Goal: Task Accomplishment & Management: Manage account settings

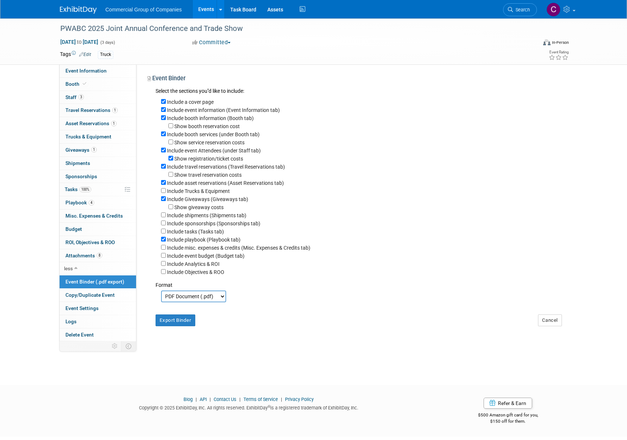
click at [76, 9] on img at bounding box center [78, 9] width 37 height 7
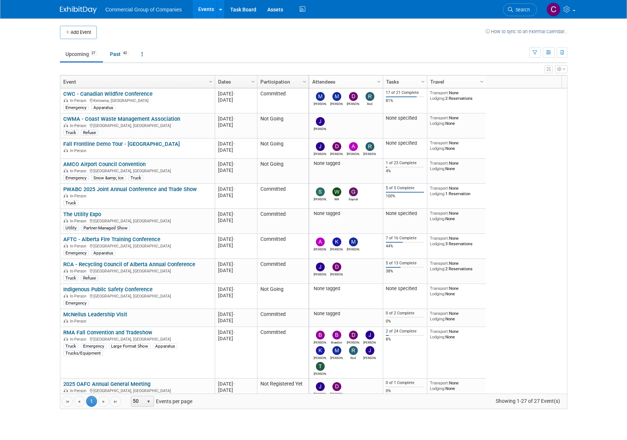
scroll to position [396, 0]
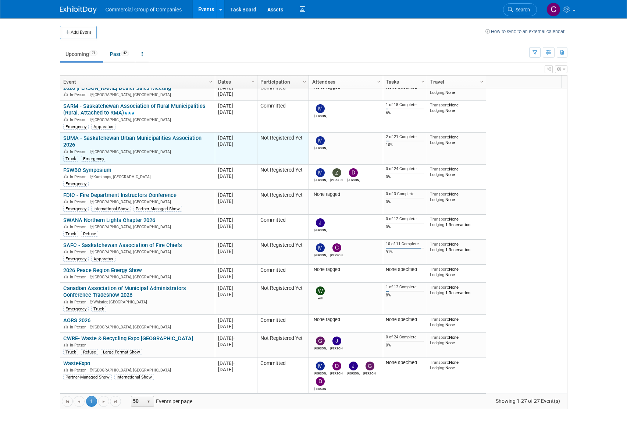
click at [137, 138] on link "SUMA - Saskatchewan Urban Municipalities Association 2026" at bounding box center [132, 142] width 138 height 14
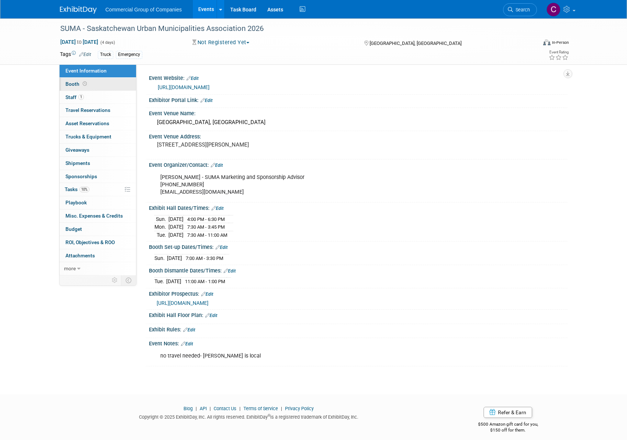
click at [90, 85] on link "Booth" at bounding box center [98, 84] width 77 height 13
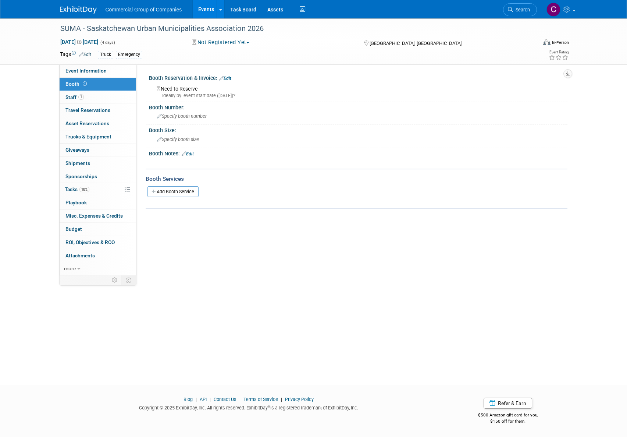
click at [230, 77] on link "Edit" at bounding box center [225, 78] width 12 height 5
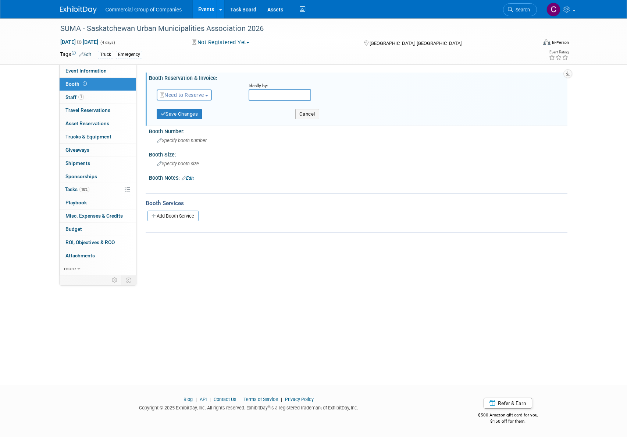
click at [184, 96] on span "Need to Reserve" at bounding box center [182, 95] width 44 height 6
click at [180, 116] on link "Reserved" at bounding box center [196, 118] width 79 height 10
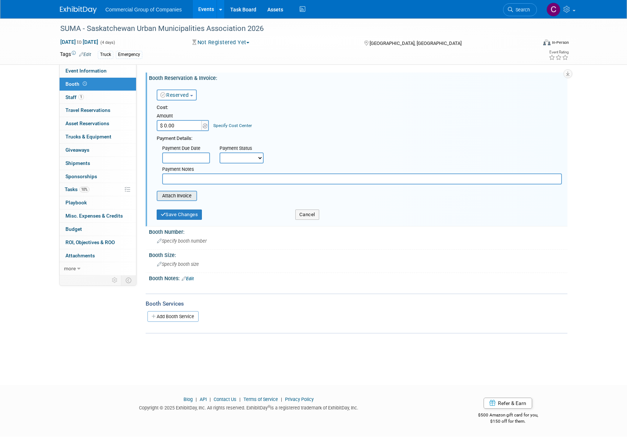
click at [179, 195] on input "file" at bounding box center [153, 195] width 88 height 9
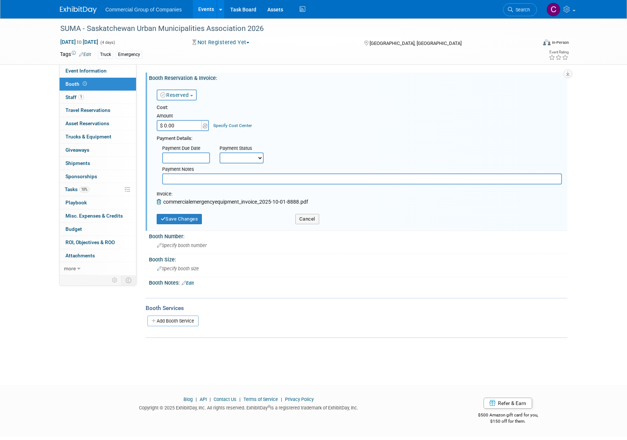
click at [179, 124] on input "$ 0.00" at bounding box center [180, 125] width 46 height 11
type input "$ 2,020.00"
click at [227, 161] on select "Not Paid Yet Partially Paid Paid in Full" at bounding box center [242, 157] width 44 height 11
select select "1"
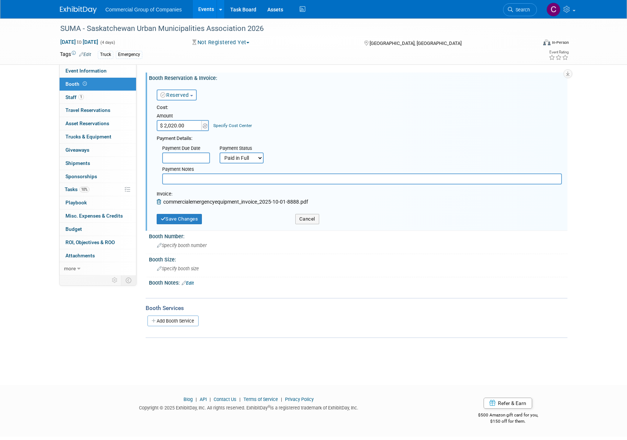
click at [220, 152] on select "Not Paid Yet Partially Paid Paid in Full" at bounding box center [242, 157] width 44 height 11
click at [181, 216] on button "Save Changes" at bounding box center [180, 219] width 46 height 10
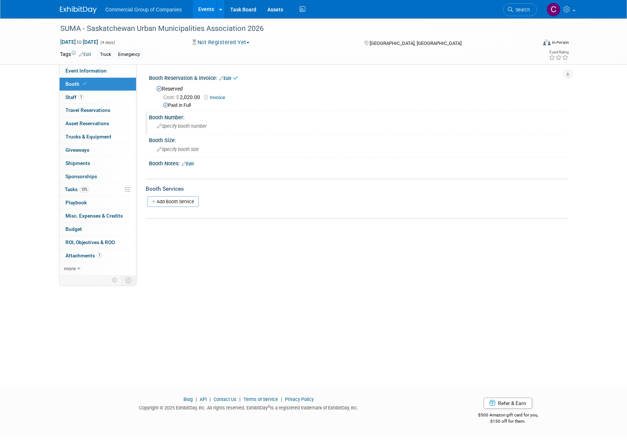
click at [174, 125] on span "Specify booth number" at bounding box center [182, 126] width 50 height 6
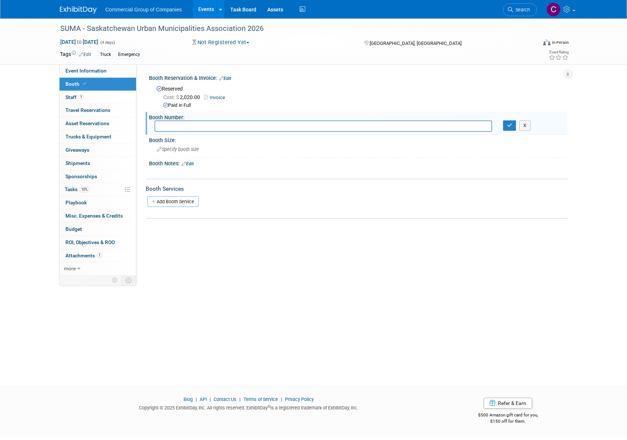
type input "!"
type input "11 Premium"
click at [174, 145] on div "Specify booth size" at bounding box center [358, 148] width 408 height 11
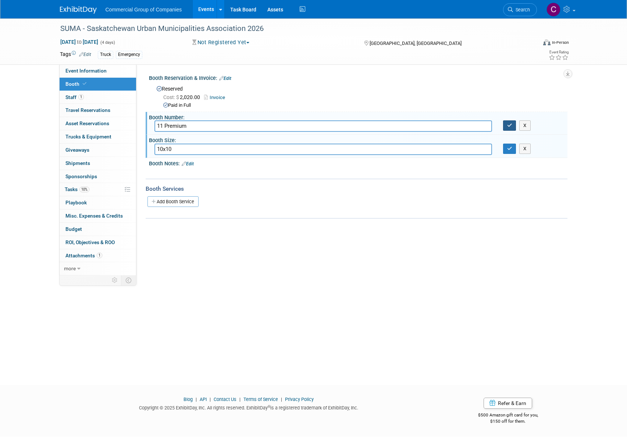
type input "10x10"
click at [508, 124] on icon "button" at bounding box center [509, 125] width 5 height 5
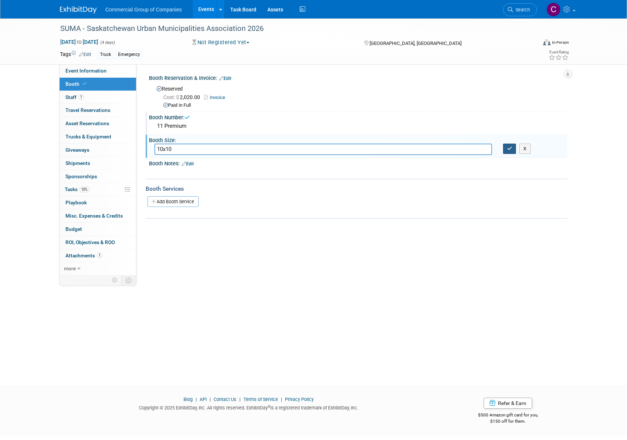
click at [510, 147] on icon "button" at bounding box center [509, 148] width 5 height 5
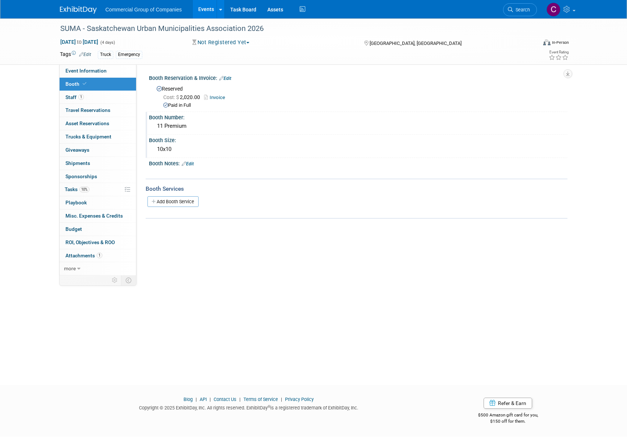
click at [251, 165] on div "Booth Notes: Edit" at bounding box center [358, 163] width 419 height 10
click at [78, 11] on img at bounding box center [78, 9] width 37 height 7
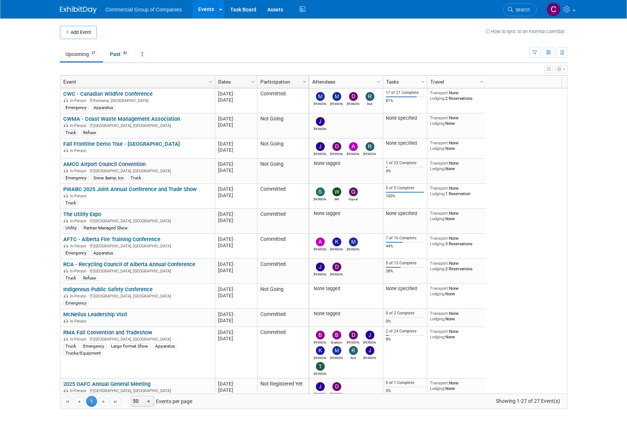
scroll to position [396, 0]
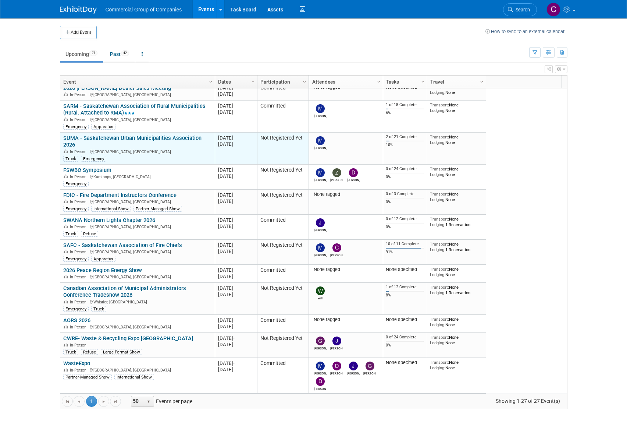
click at [106, 140] on link "SUMA - Saskatchewan Urban Municipalities Association 2026" at bounding box center [132, 142] width 138 height 14
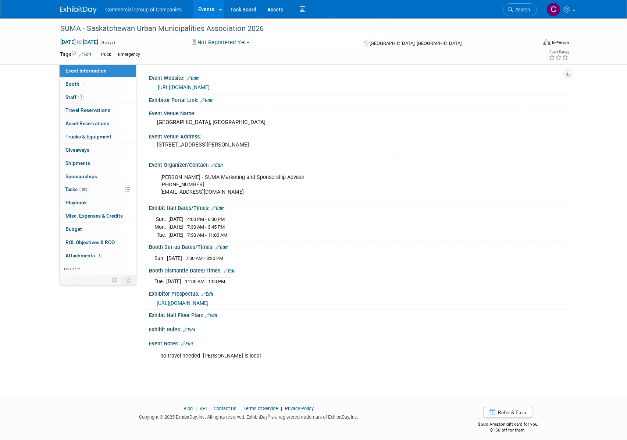
click at [193, 343] on link "Edit" at bounding box center [187, 343] width 12 height 5
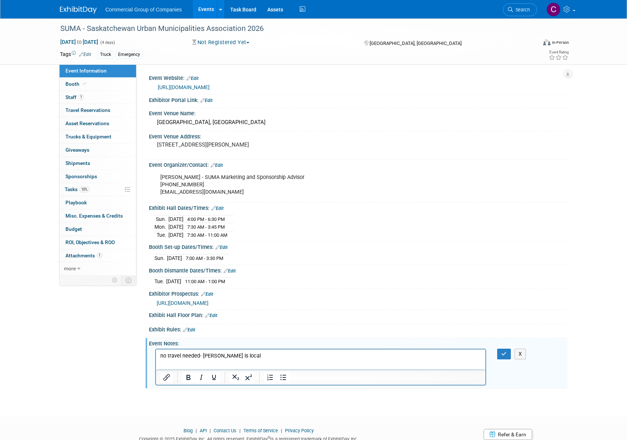
click at [276, 359] on html "no travel needed- [PERSON_NAME] is local" at bounding box center [321, 354] width 330 height 10
click at [542, 205] on div "Exhibit Hall Dates/Times: Edit" at bounding box center [358, 207] width 419 height 10
click at [247, 354] on p "no travel needed- [PERSON_NAME] is local" at bounding box center [320, 355] width 321 height 7
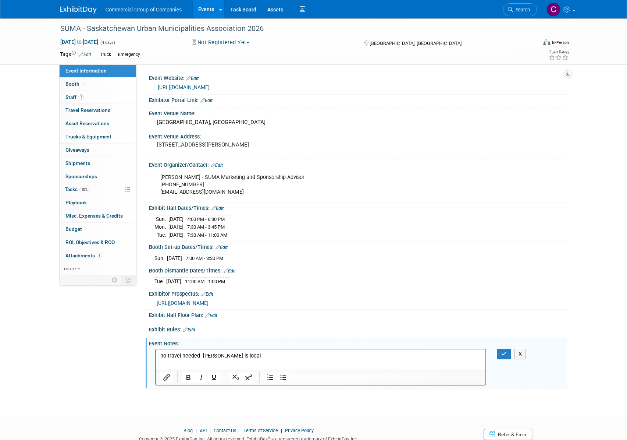
click at [247, 354] on p "no travel needed- [PERSON_NAME] is local" at bounding box center [320, 355] width 321 height 7
click at [501, 352] on button "button" at bounding box center [504, 353] width 14 height 11
